Goal: Information Seeking & Learning: Learn about a topic

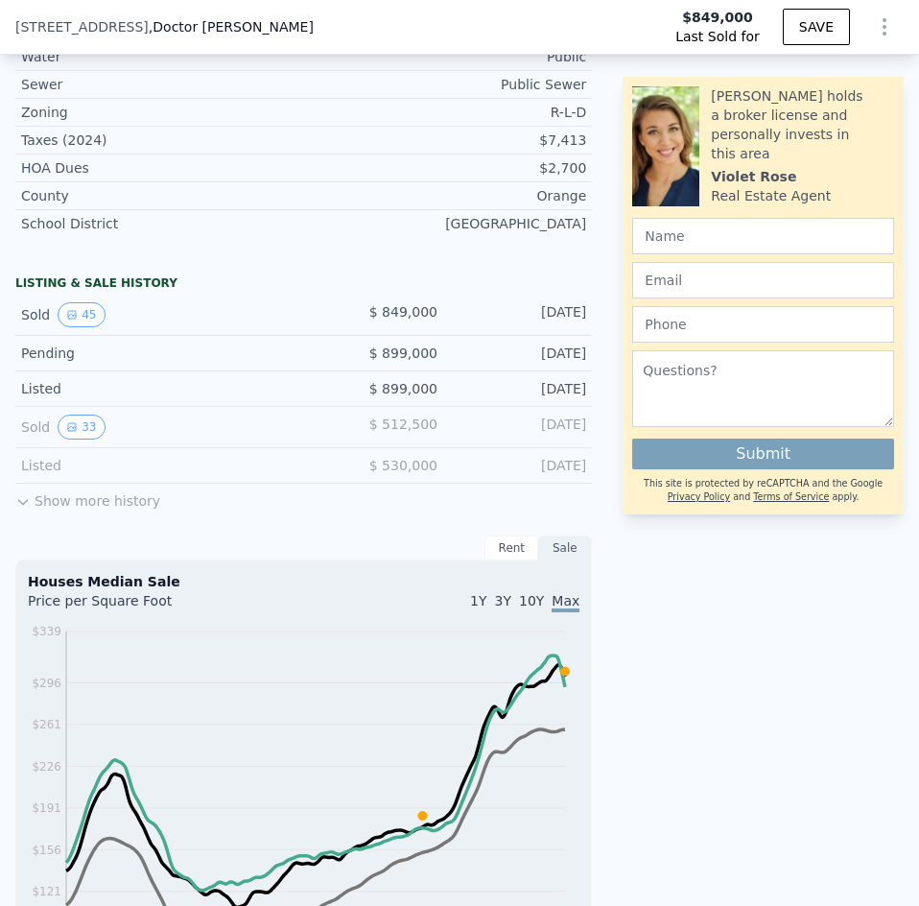
scroll to position [1145, 0]
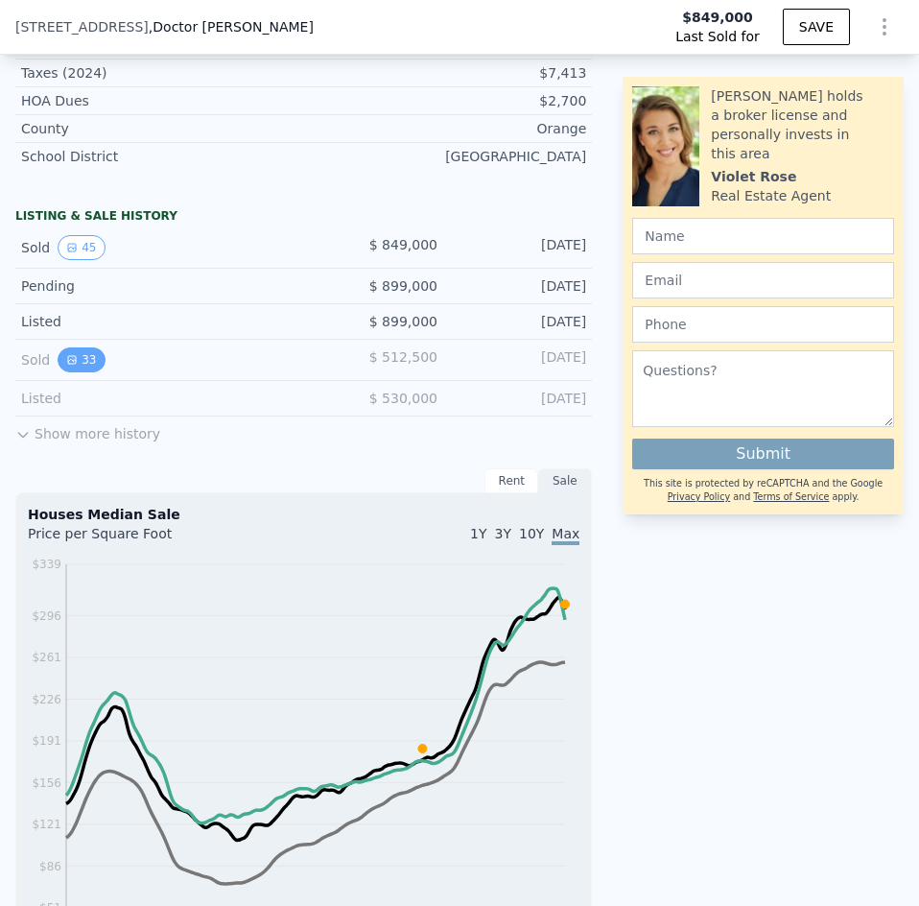
click at [68, 364] on icon "View historical data" at bounding box center [72, 360] width 8 height 8
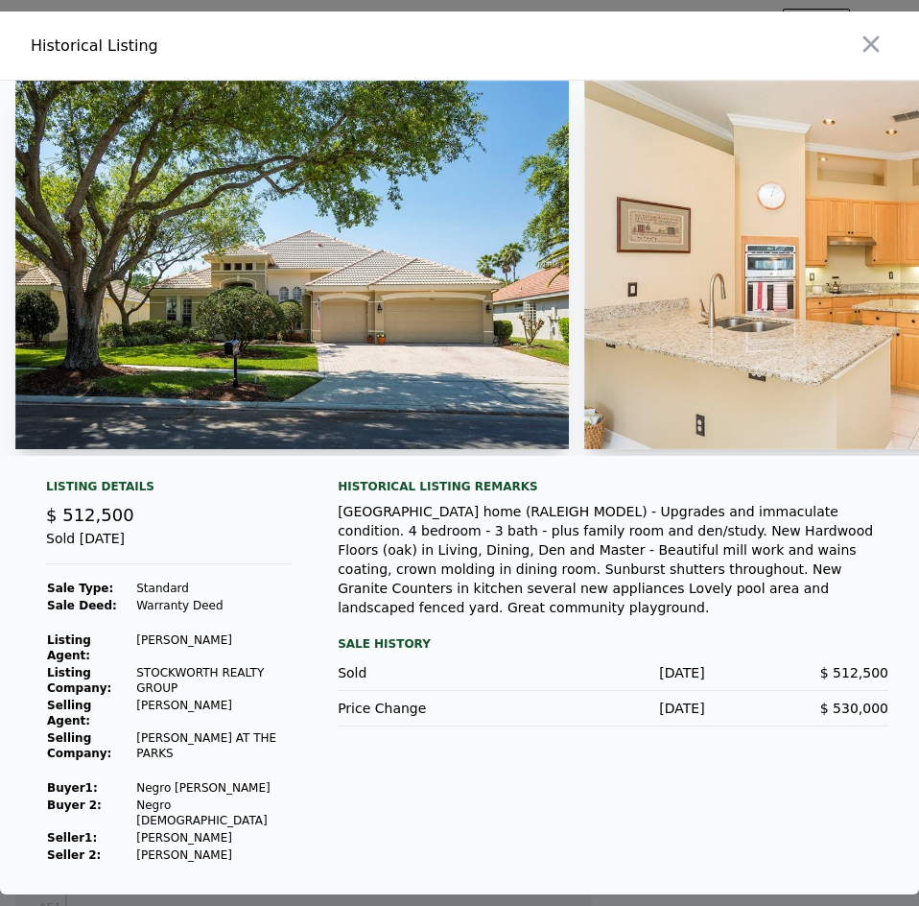
click at [805, 323] on img at bounding box center [861, 265] width 554 height 369
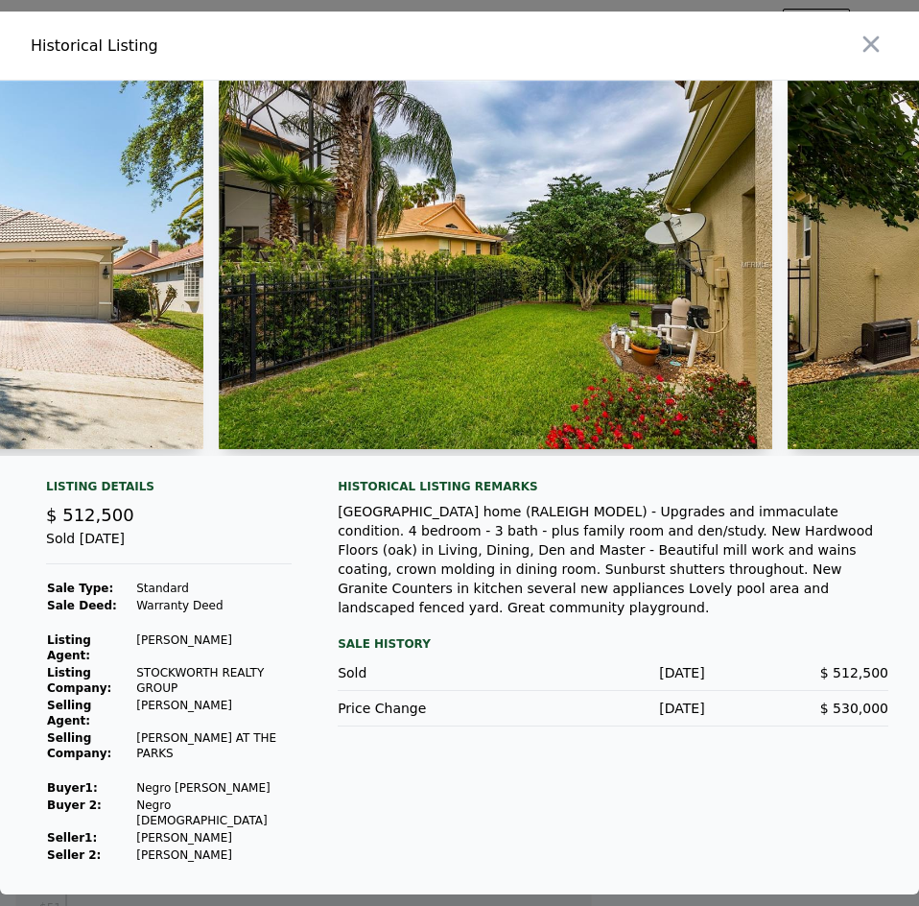
scroll to position [0, 12840]
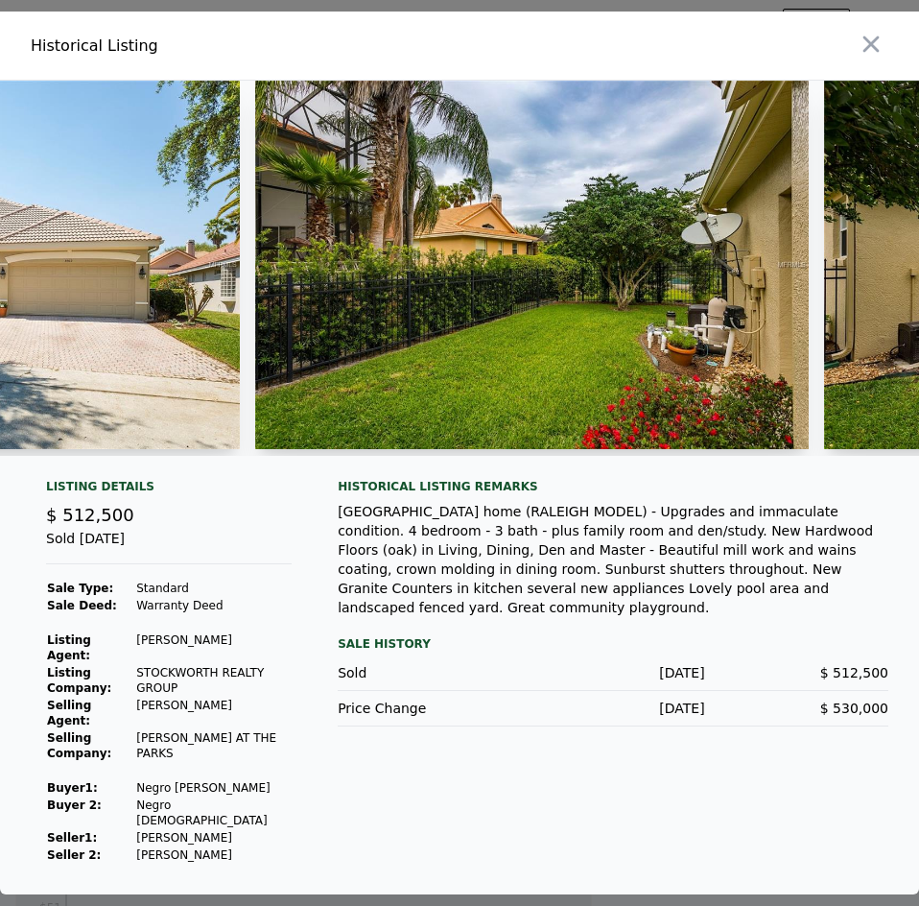
click at [710, 240] on img at bounding box center [532, 265] width 554 height 369
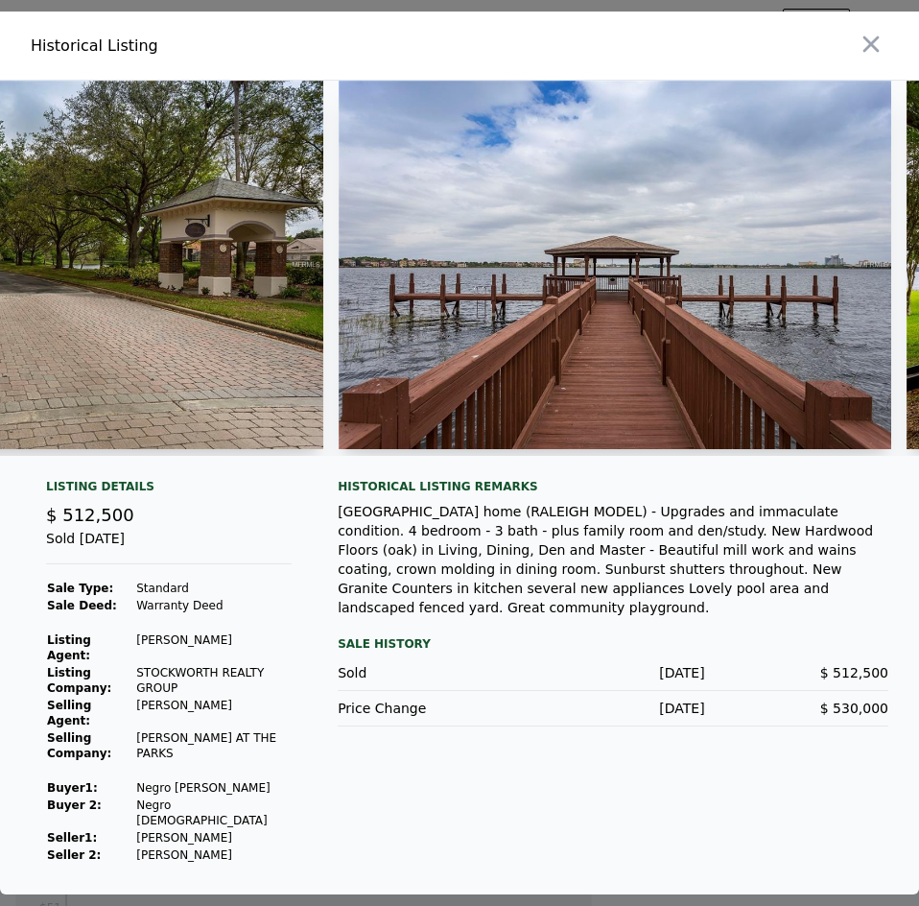
scroll to position [0, 14482]
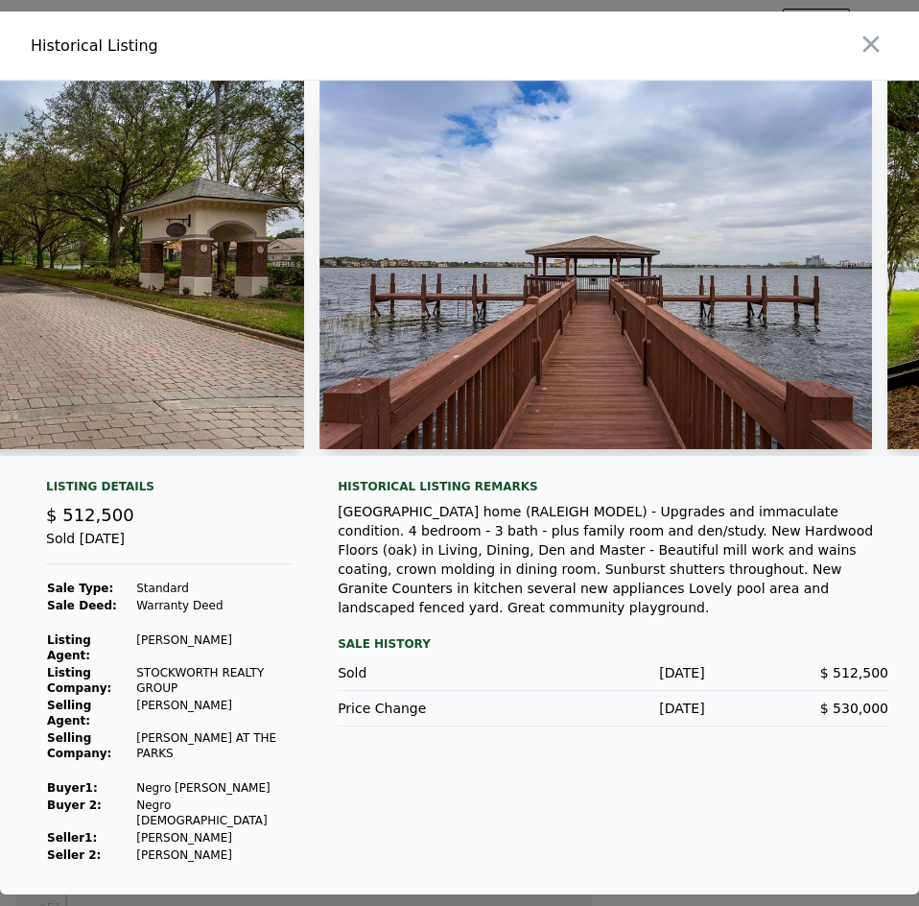
type input "$ 860,000"
type input "-$ 111,194"
click at [496, 131] on img at bounding box center [597, 265] width 554 height 369
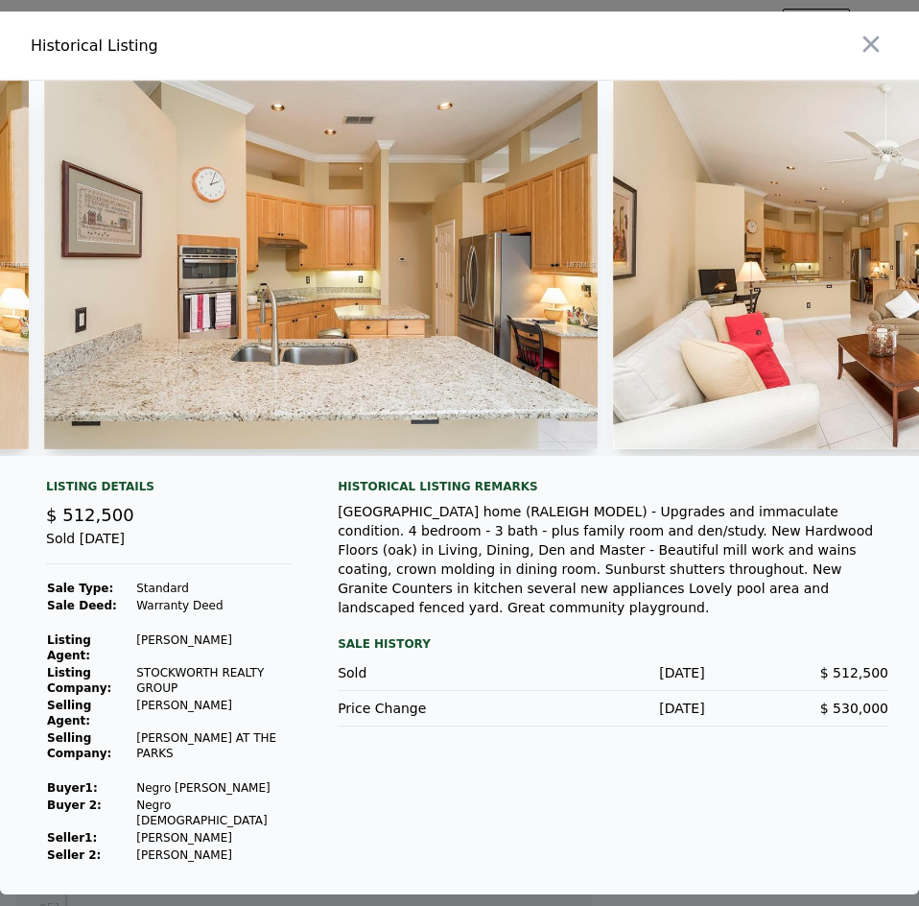
scroll to position [0, 831]
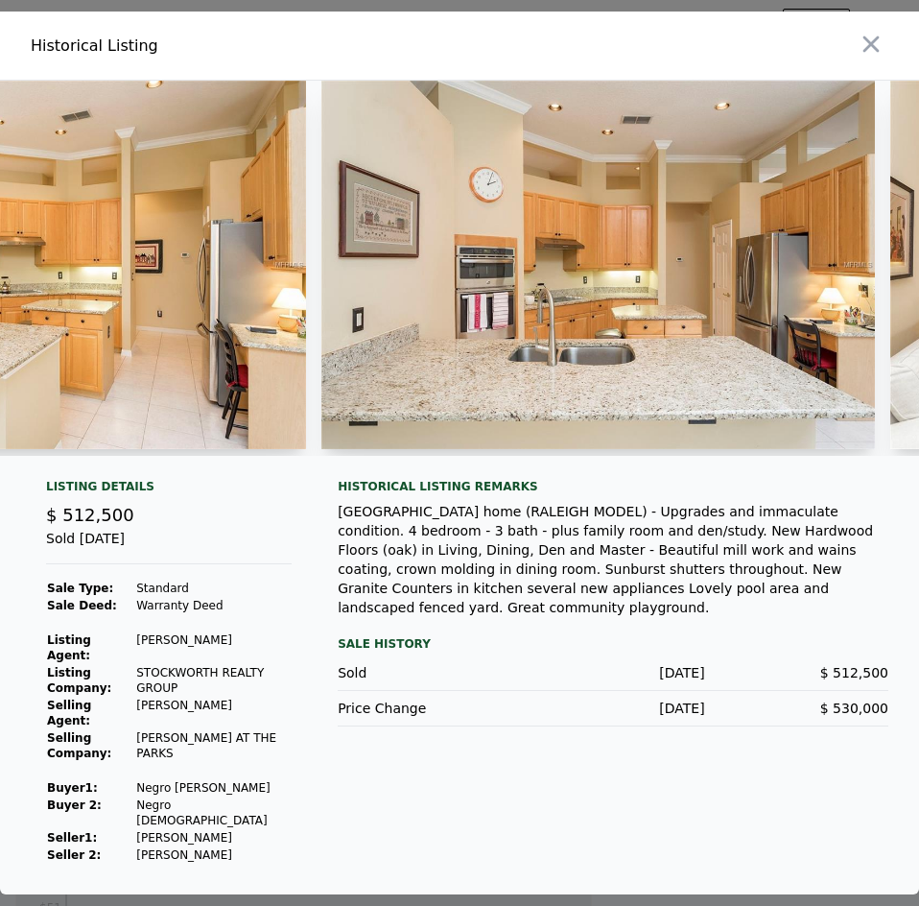
click at [761, 342] on img at bounding box center [599, 265] width 554 height 369
click at [124, 564] on div "Sold [DATE]" at bounding box center [169, 547] width 246 height 36
click at [356, 581] on div "[GEOGRAPHIC_DATA] home (RALEIGH MODEL) - Upgrades and immaculate condition. 4 b…" at bounding box center [613, 559] width 551 height 115
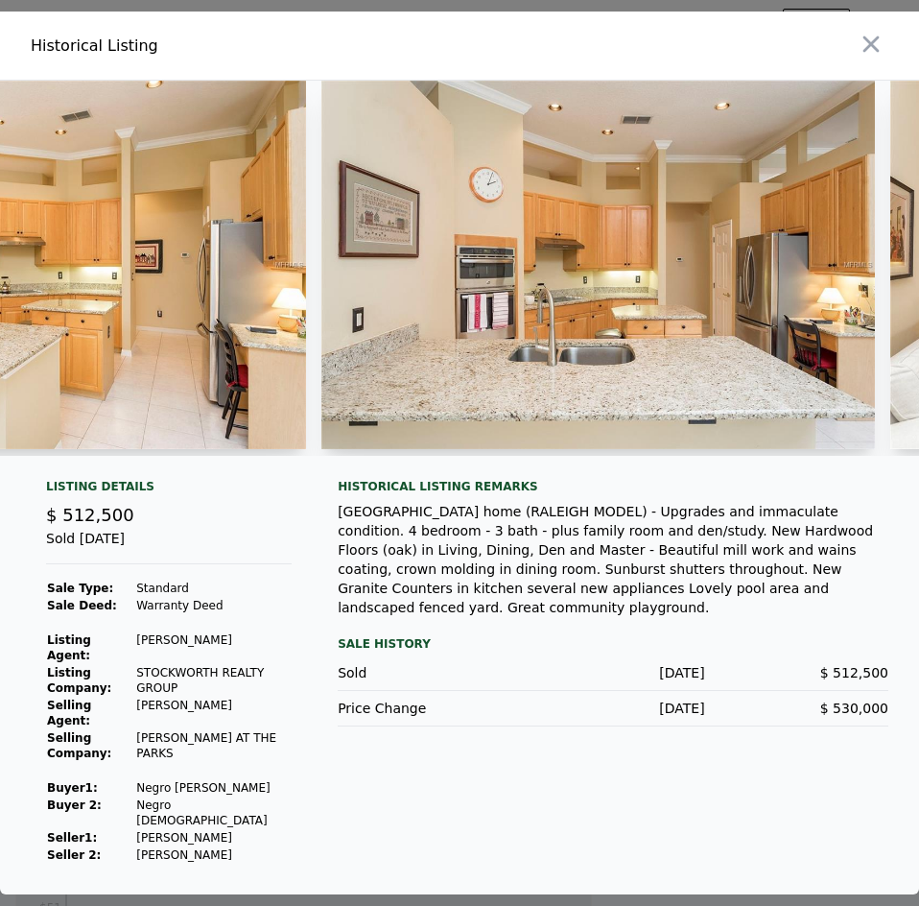
click at [394, 582] on div "[GEOGRAPHIC_DATA] home (RALEIGH MODEL) - Upgrades and immaculate condition. 4 b…" at bounding box center [613, 559] width 551 height 115
drag, startPoint x: 392, startPoint y: 580, endPoint x: 391, endPoint y: 570, distance: 9.6
click at [391, 580] on div "[GEOGRAPHIC_DATA] home (RALEIGH MODEL) - Upgrades and immaculate condition. 4 b…" at bounding box center [613, 559] width 551 height 115
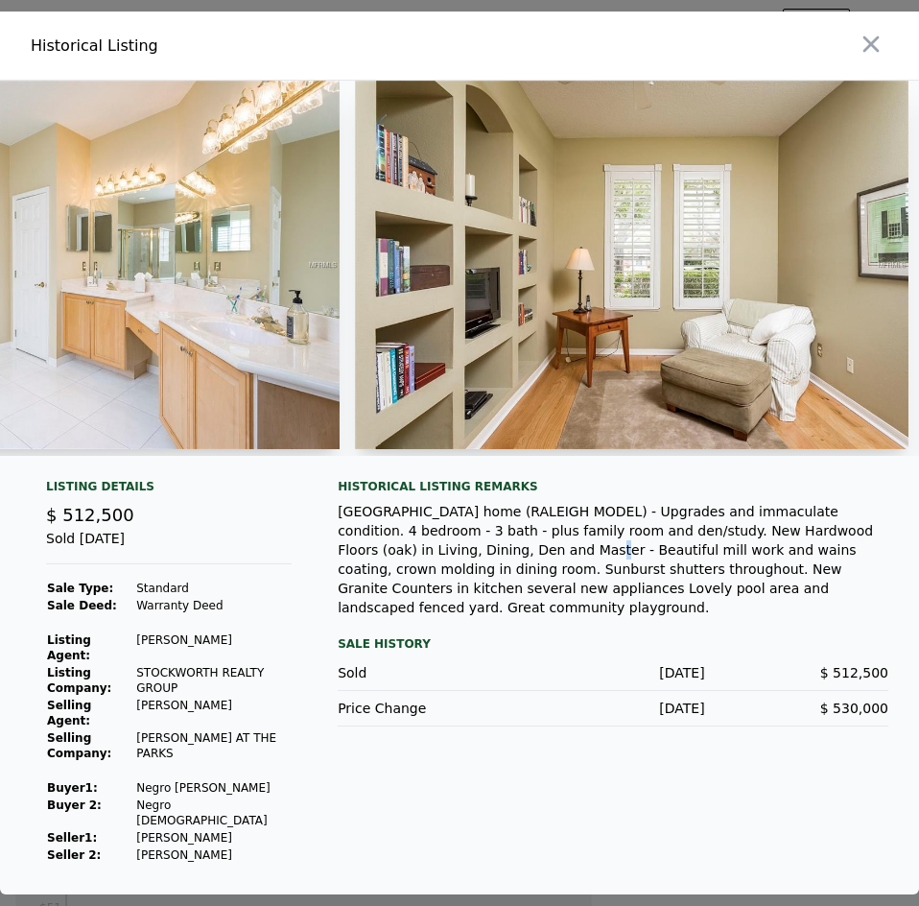
scroll to position [0, 7092]
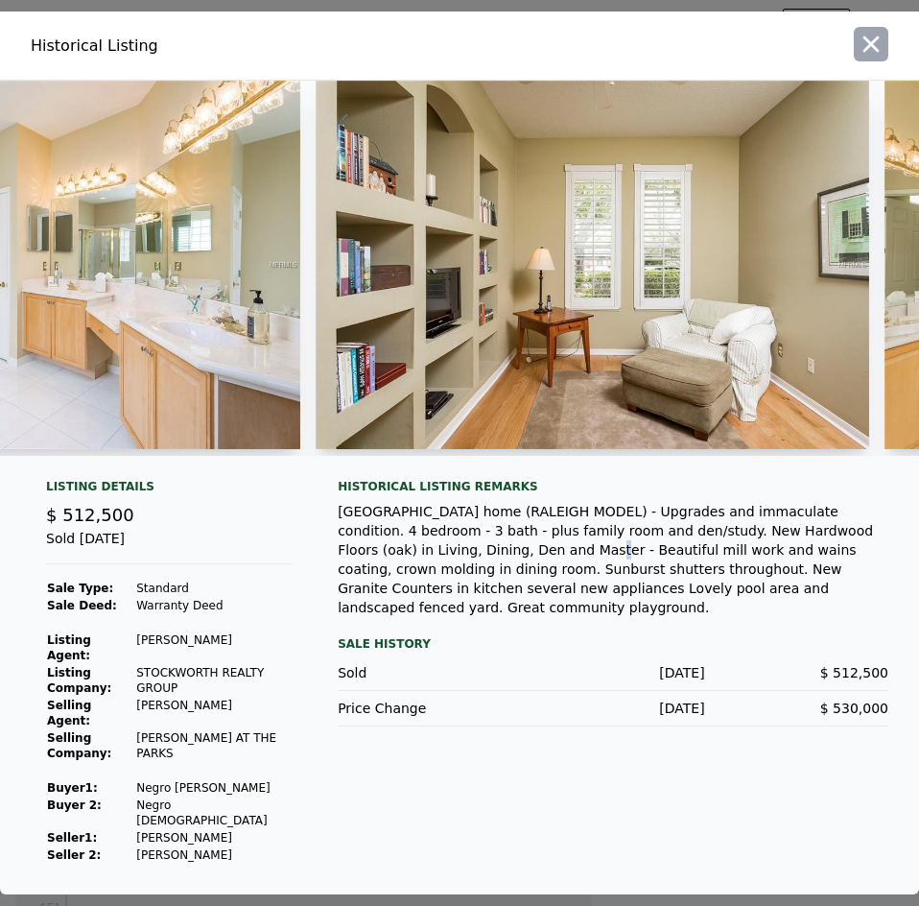
click at [873, 53] on icon "button" at bounding box center [872, 44] width 16 height 16
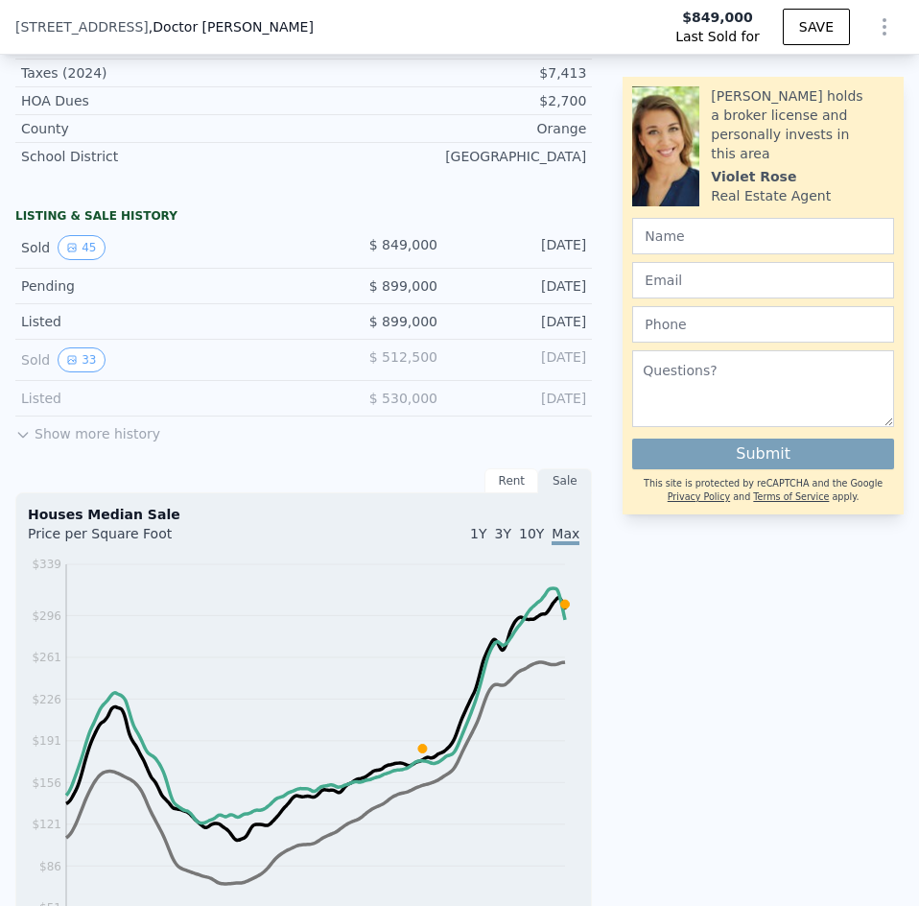
click at [113, 443] on button "Show more history" at bounding box center [87, 430] width 145 height 27
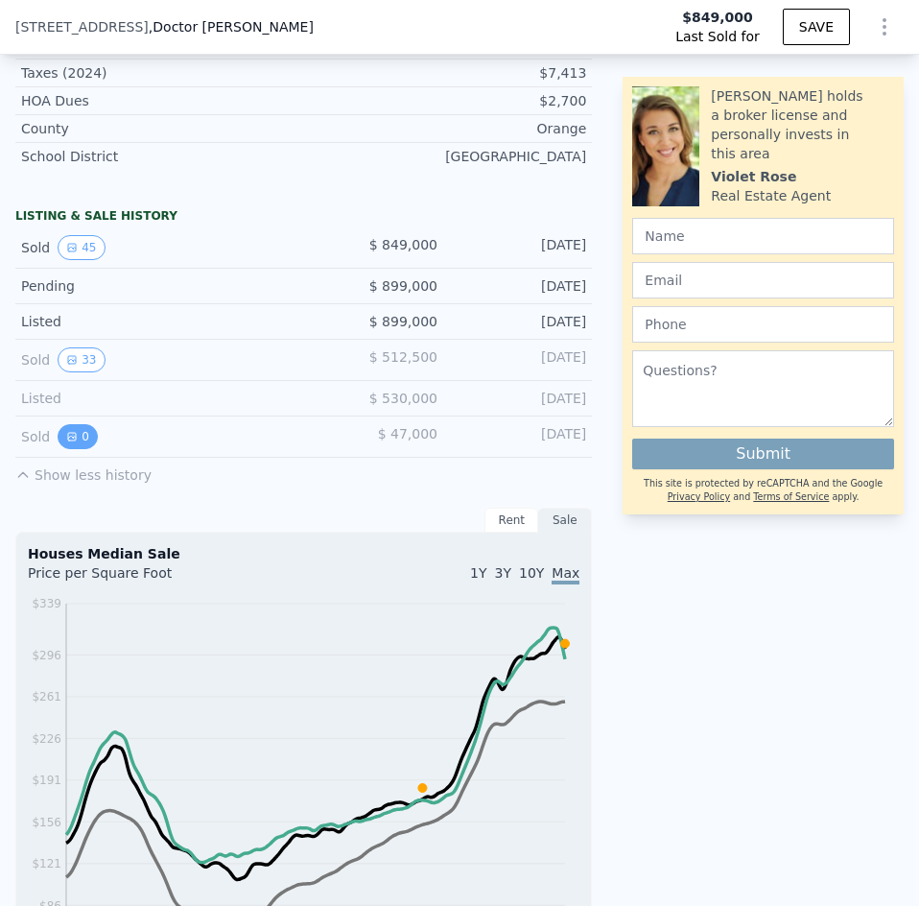
click at [68, 441] on icon "View historical data" at bounding box center [72, 437] width 8 height 8
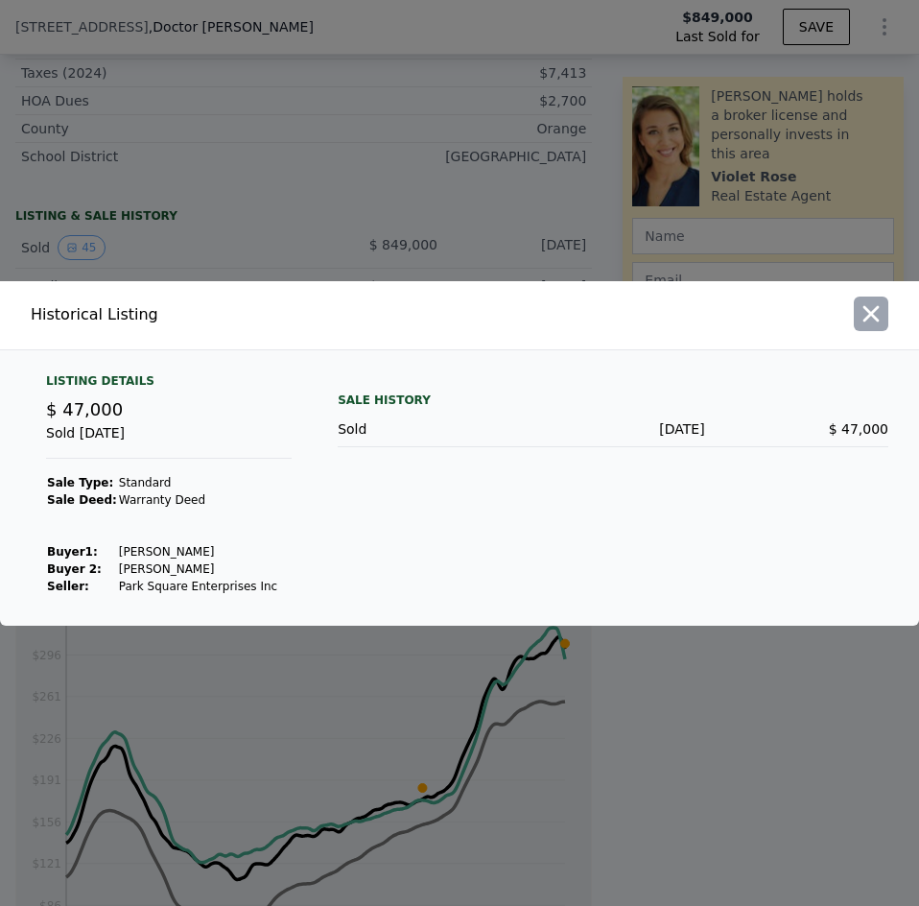
click at [865, 313] on icon "button" at bounding box center [871, 313] width 27 height 27
